Goal: Transaction & Acquisition: Purchase product/service

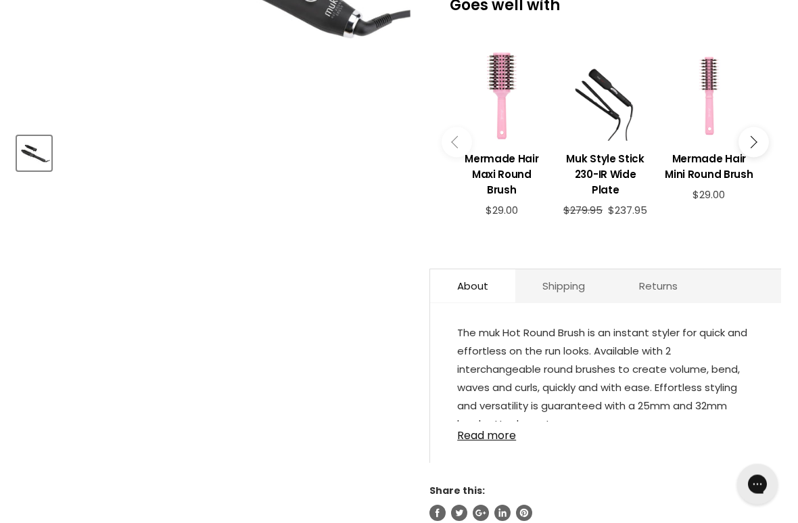
scroll to position [475, 0]
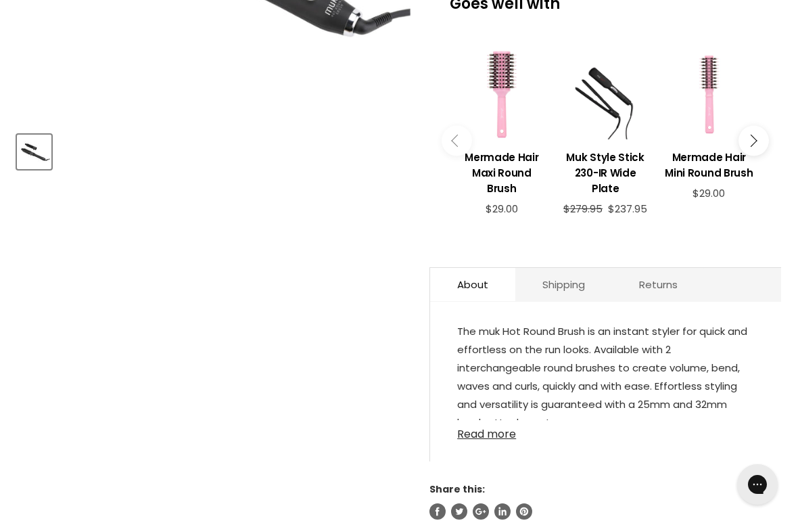
click at [476, 439] on link "Read more" at bounding box center [605, 430] width 297 height 20
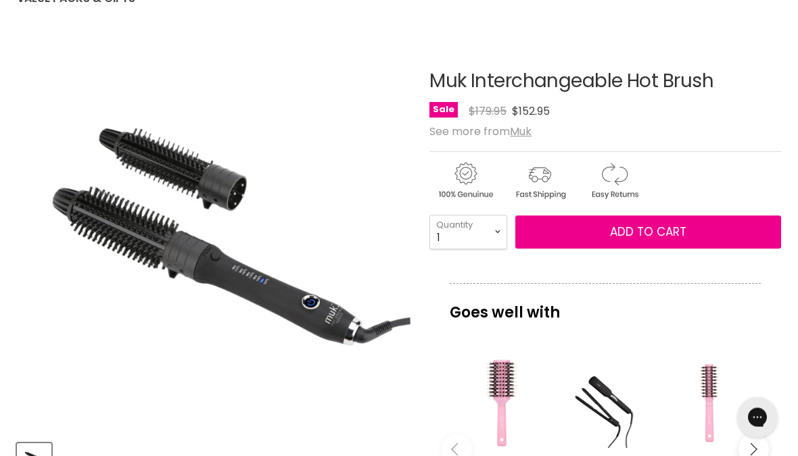
scroll to position [166, 0]
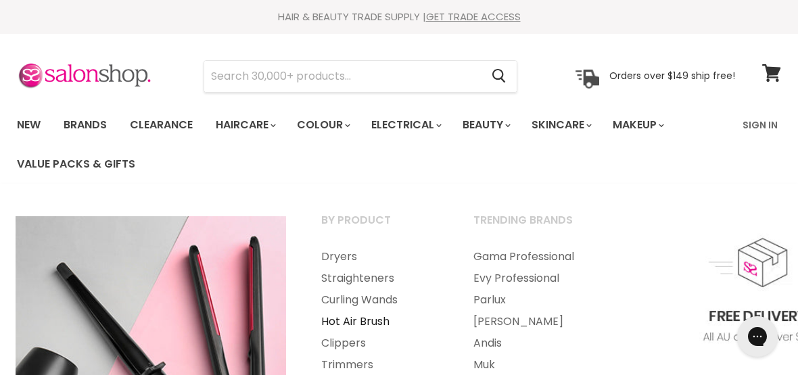
click at [354, 325] on link "Hot Air Brush" at bounding box center [378, 322] width 149 height 22
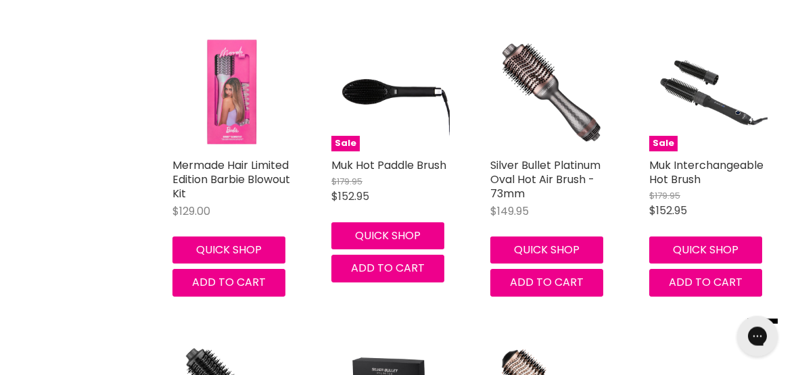
scroll to position [913, 0]
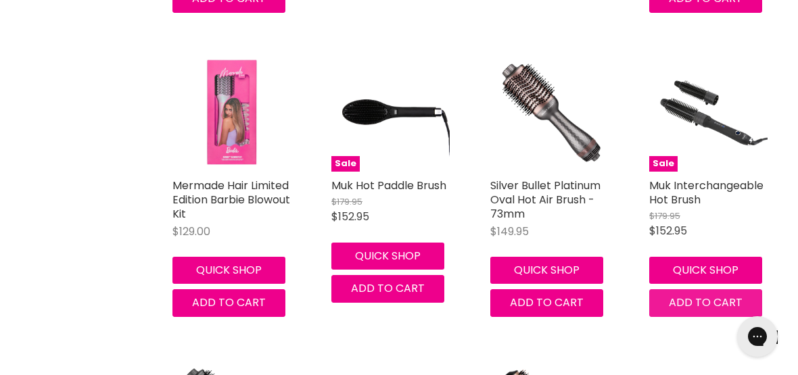
click at [700, 308] on button "Add to cart" at bounding box center [705, 302] width 113 height 27
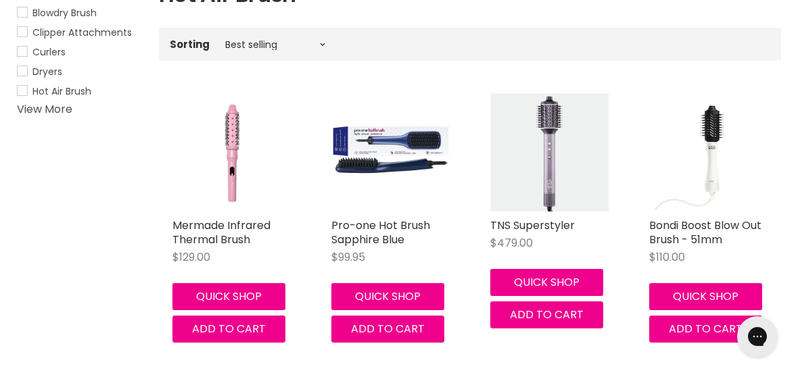
scroll to position [278, 0]
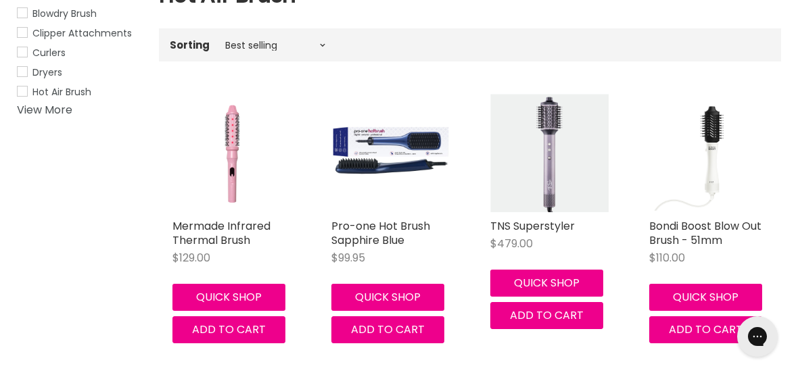
click at [199, 236] on link "Mermade Infrared Thermal Brush" at bounding box center [221, 233] width 98 height 30
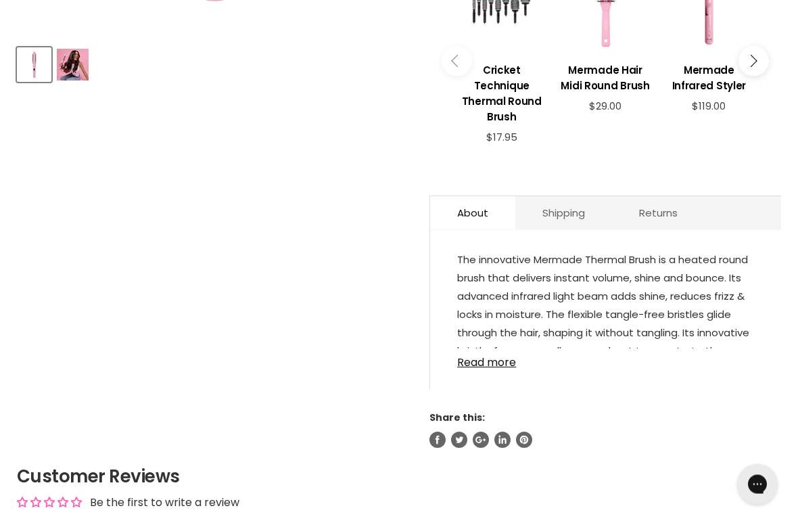
scroll to position [562, 0]
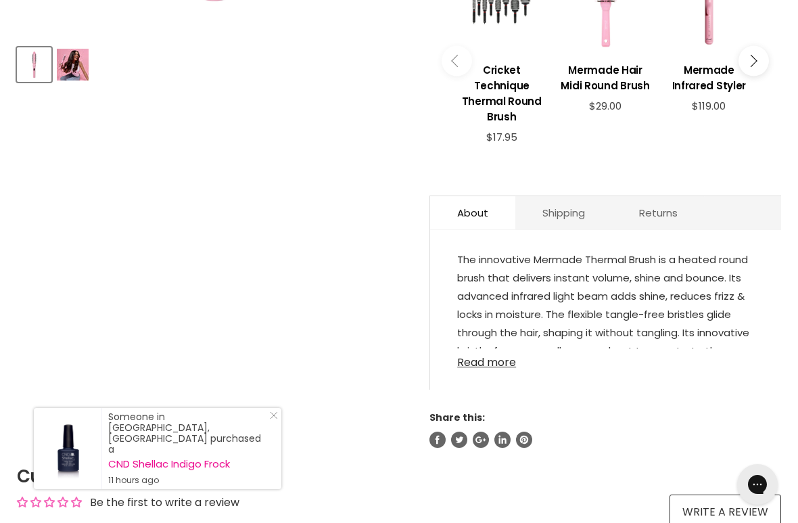
click at [498, 368] on link "Read more" at bounding box center [605, 358] width 297 height 20
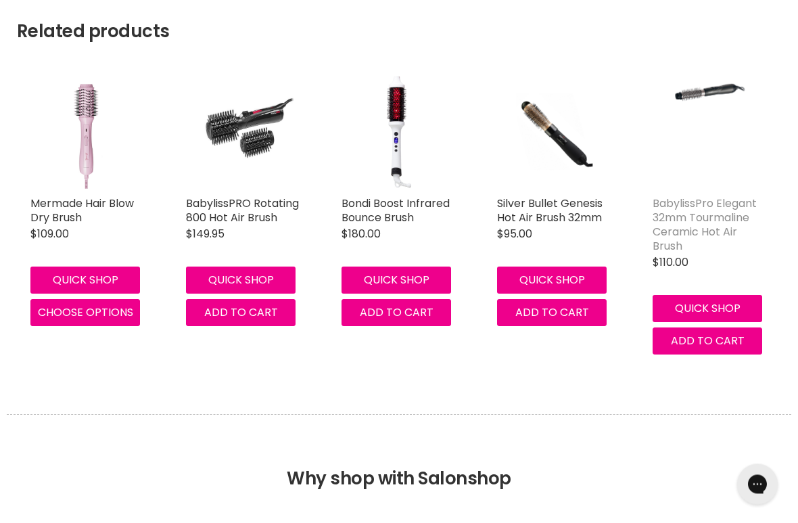
scroll to position [1150, 0]
click at [663, 245] on link "BabylissPro Elegant 32mm Tourmaline Ceramic Hot Air Brush" at bounding box center [704, 224] width 104 height 58
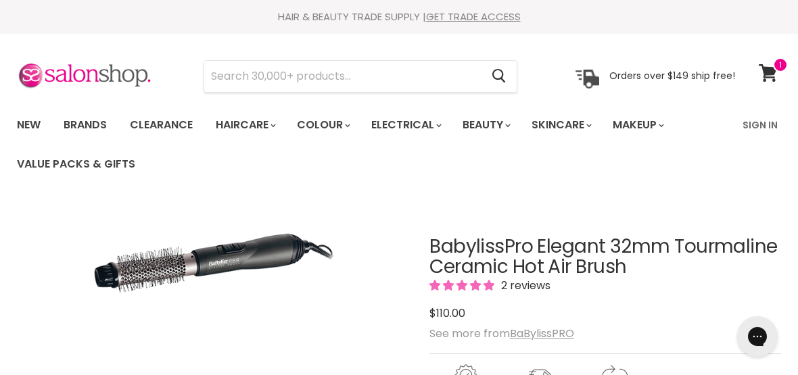
click at [775, 64] on span at bounding box center [780, 64] width 15 height 15
